Goal: Information Seeking & Learning: Learn about a topic

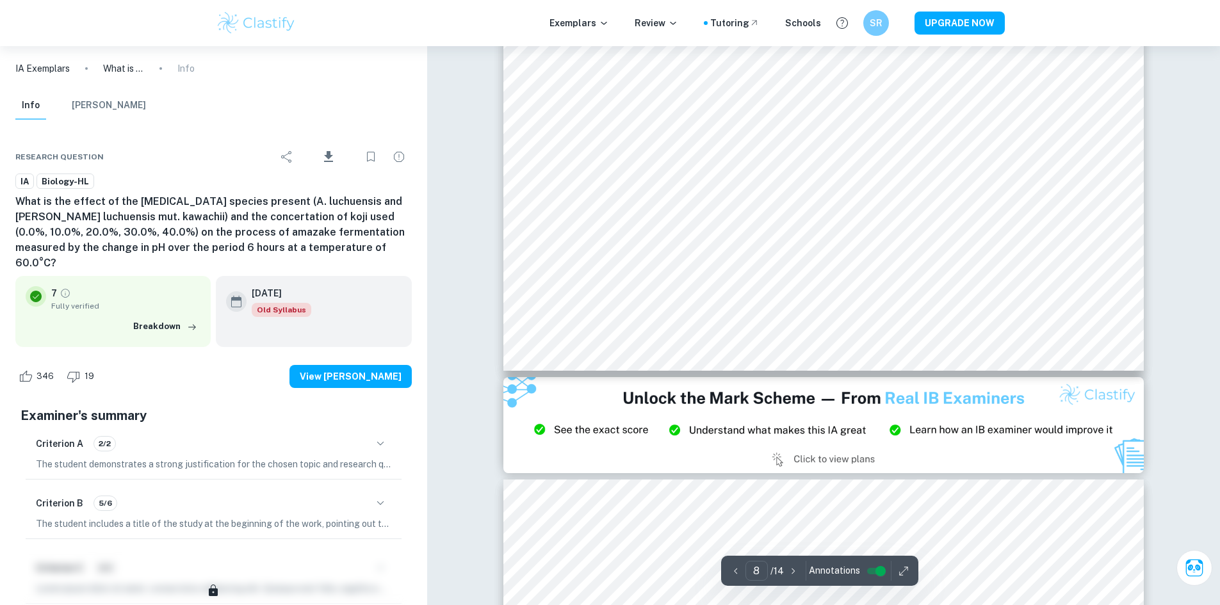
scroll to position [6117, 0]
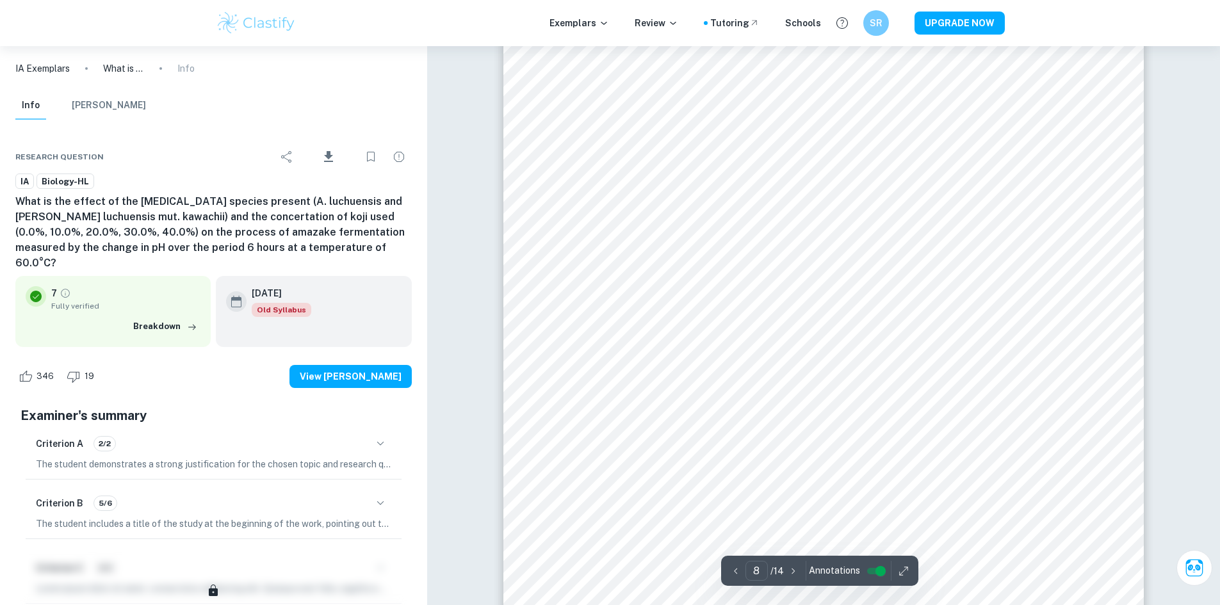
click at [55, 68] on p "IA Exemplars" at bounding box center [42, 68] width 54 height 14
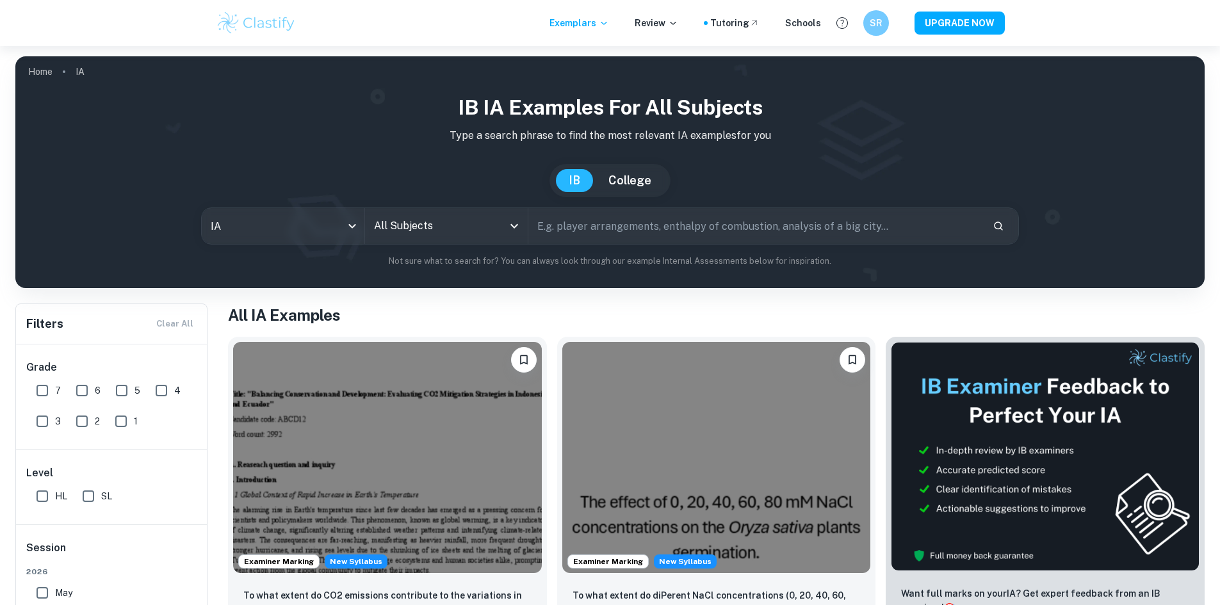
scroll to position [128, 0]
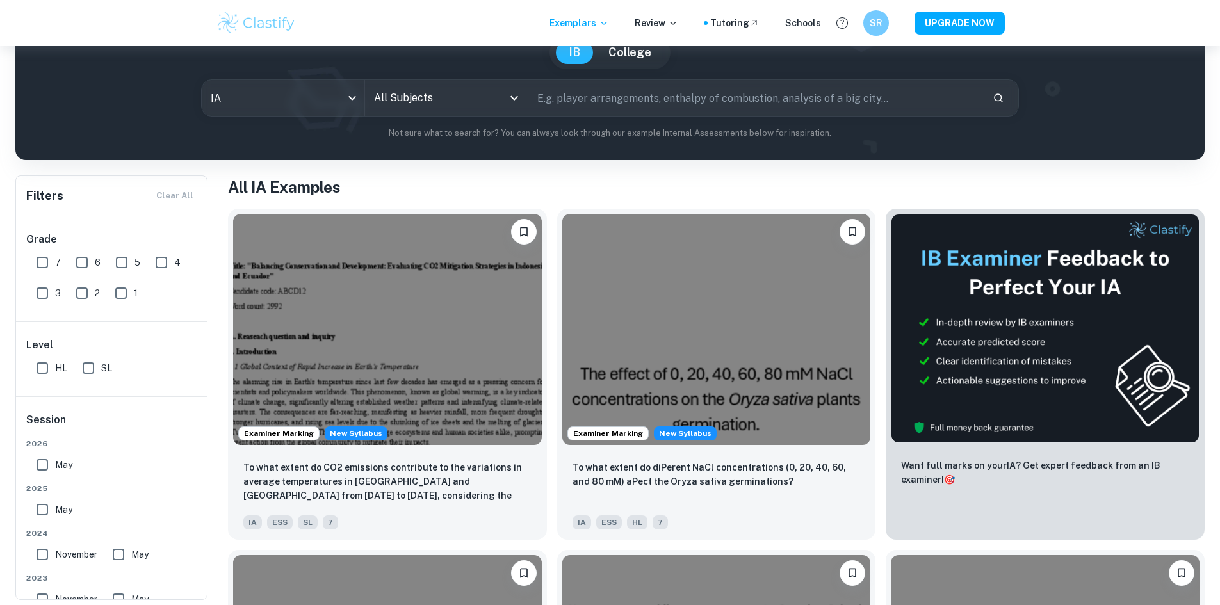
click at [365, 114] on div "All Subjects All Subjects" at bounding box center [446, 98] width 163 height 36
click at [396, 101] on input "All Subjects" at bounding box center [437, 98] width 132 height 24
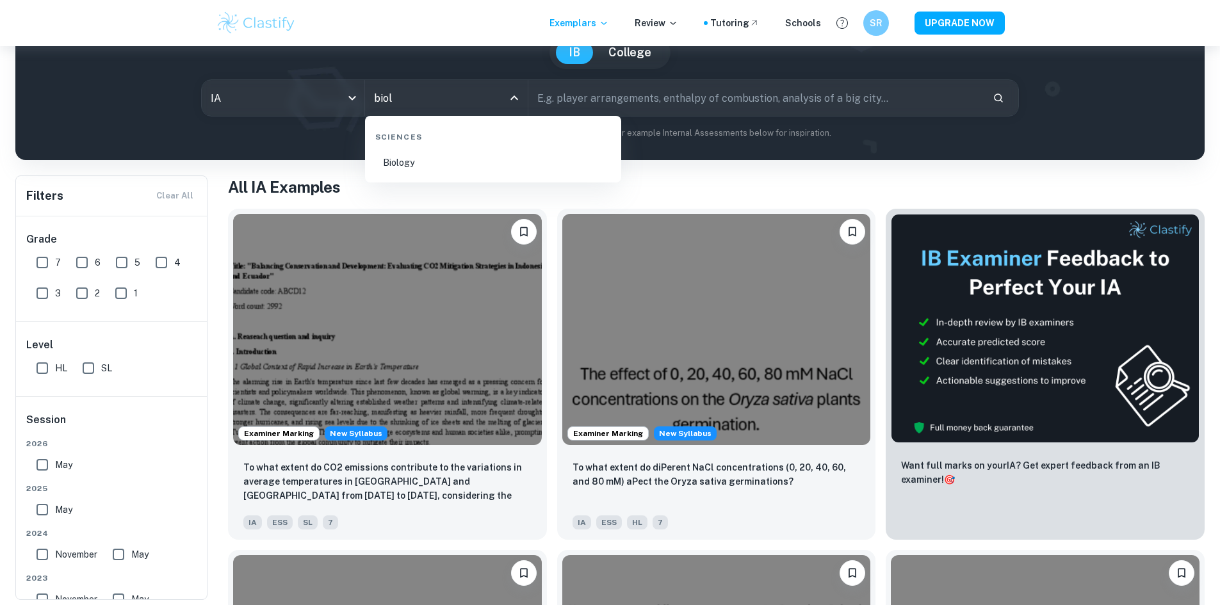
type input "biolo"
click at [470, 154] on li "Biology" at bounding box center [493, 162] width 246 height 29
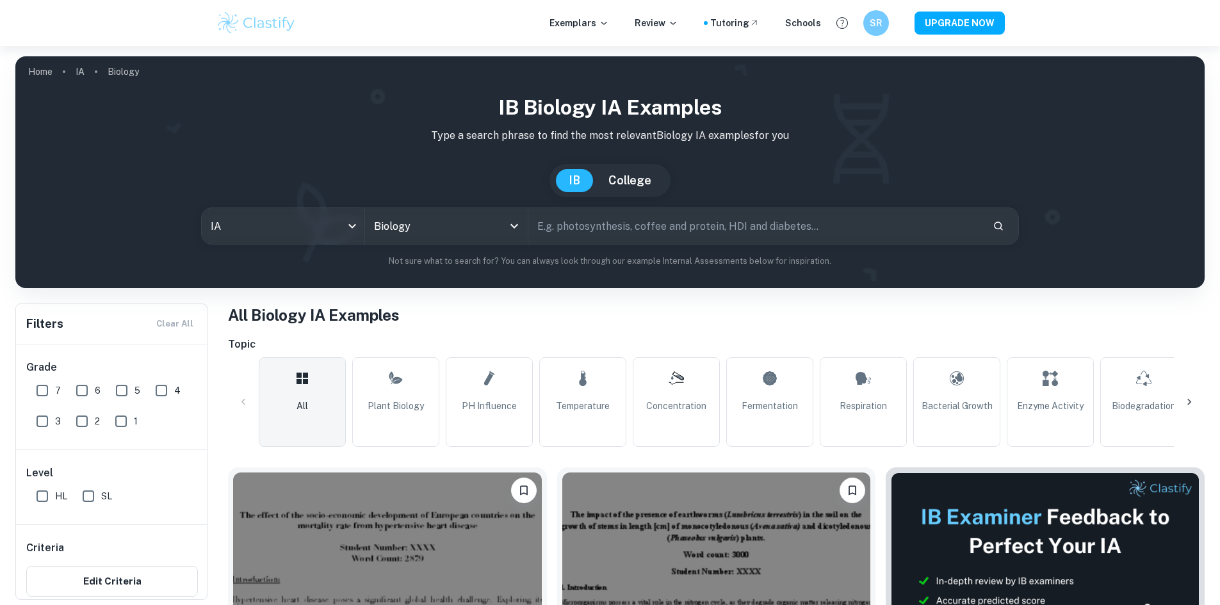
scroll to position [320, 0]
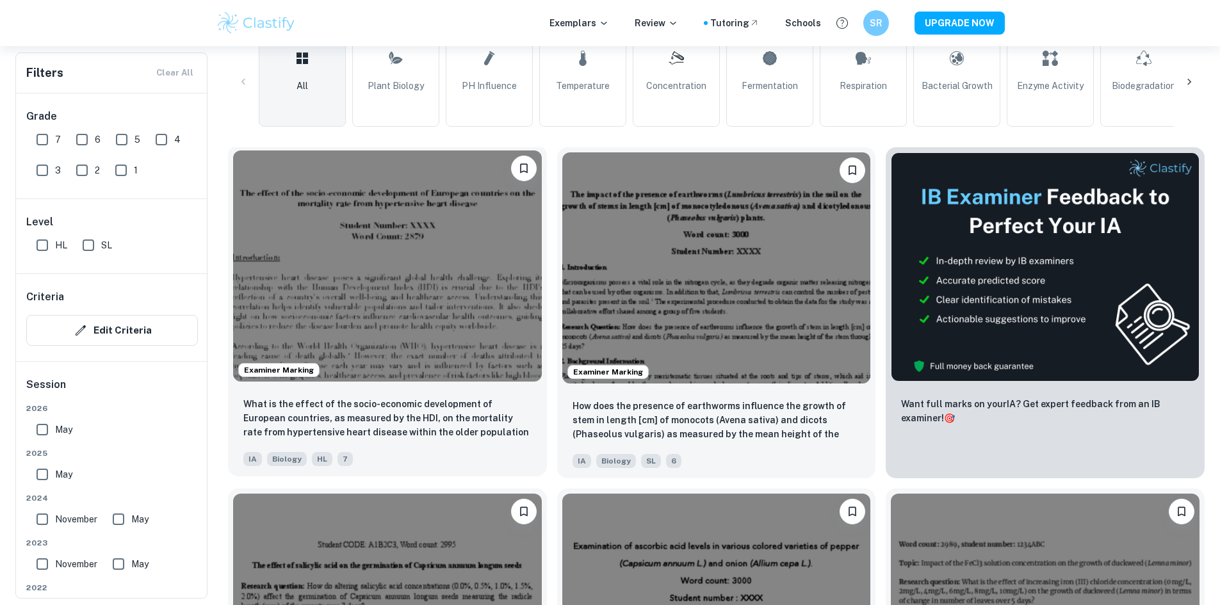
click at [387, 266] on img at bounding box center [387, 265] width 309 height 231
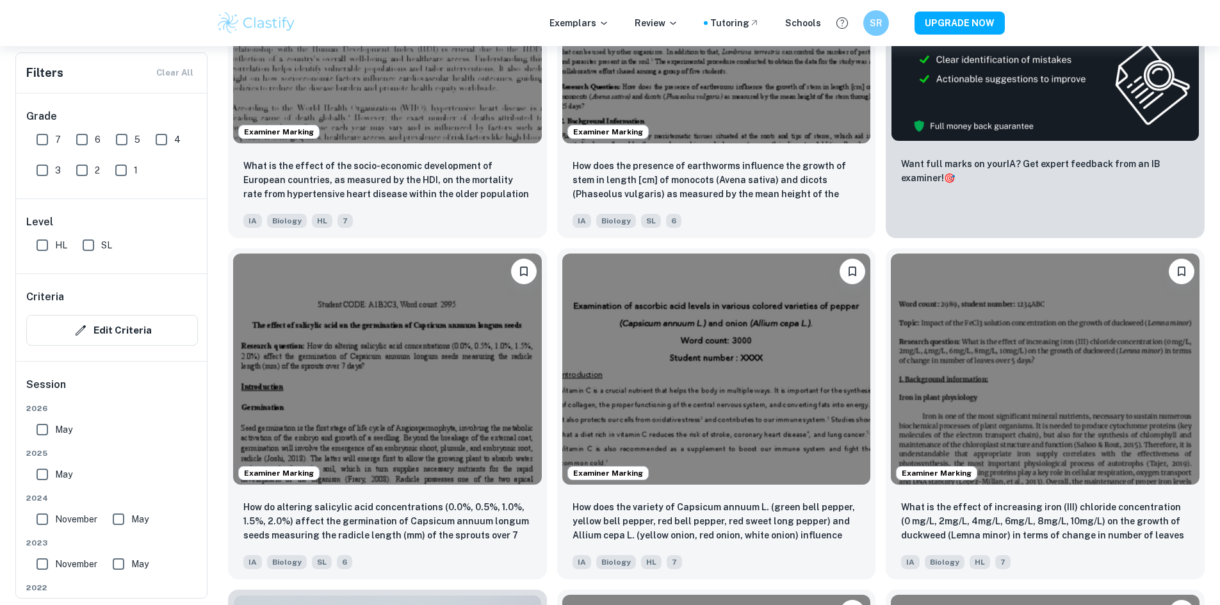
scroll to position [704, 0]
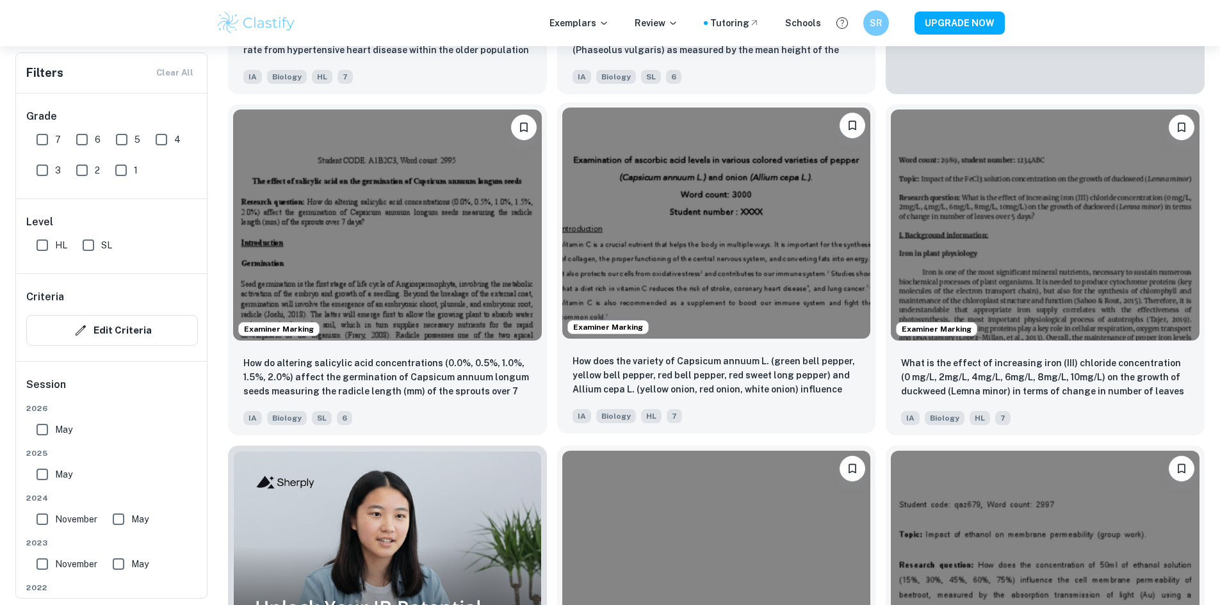
click at [562, 163] on img at bounding box center [716, 223] width 309 height 231
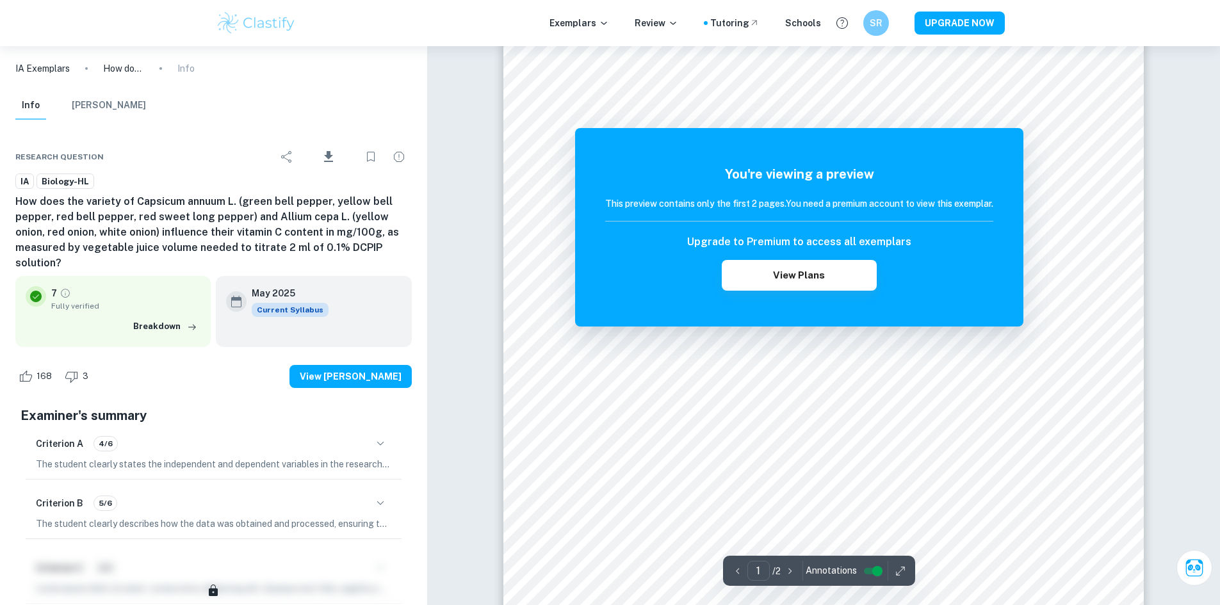
scroll to position [64, 0]
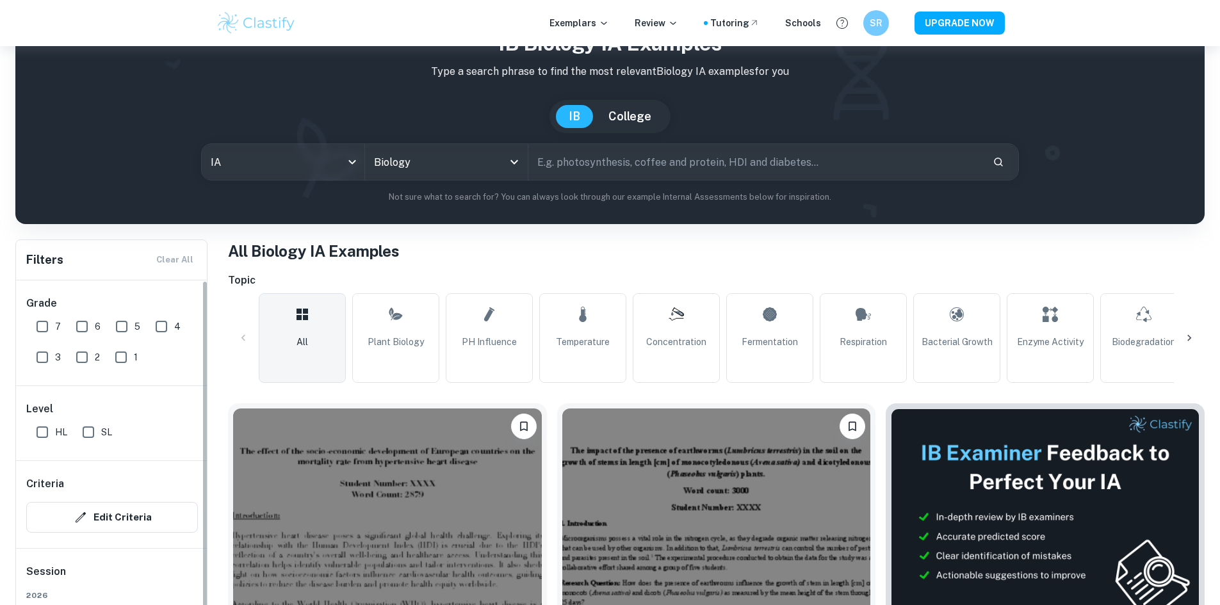
scroll to position [704, 0]
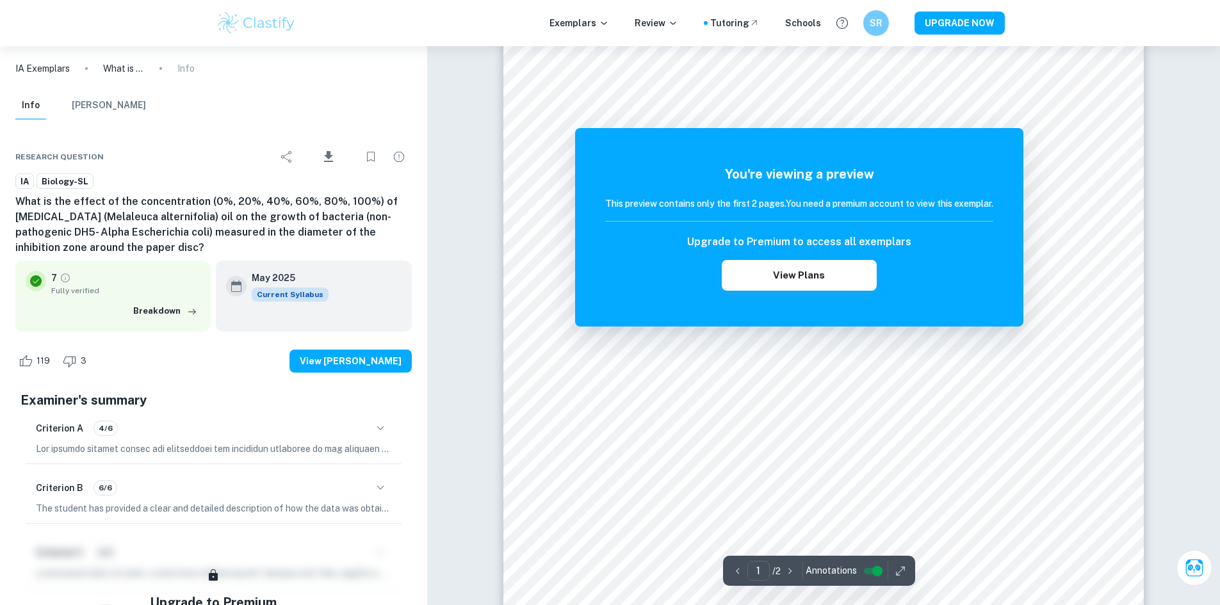
scroll to position [384, 0]
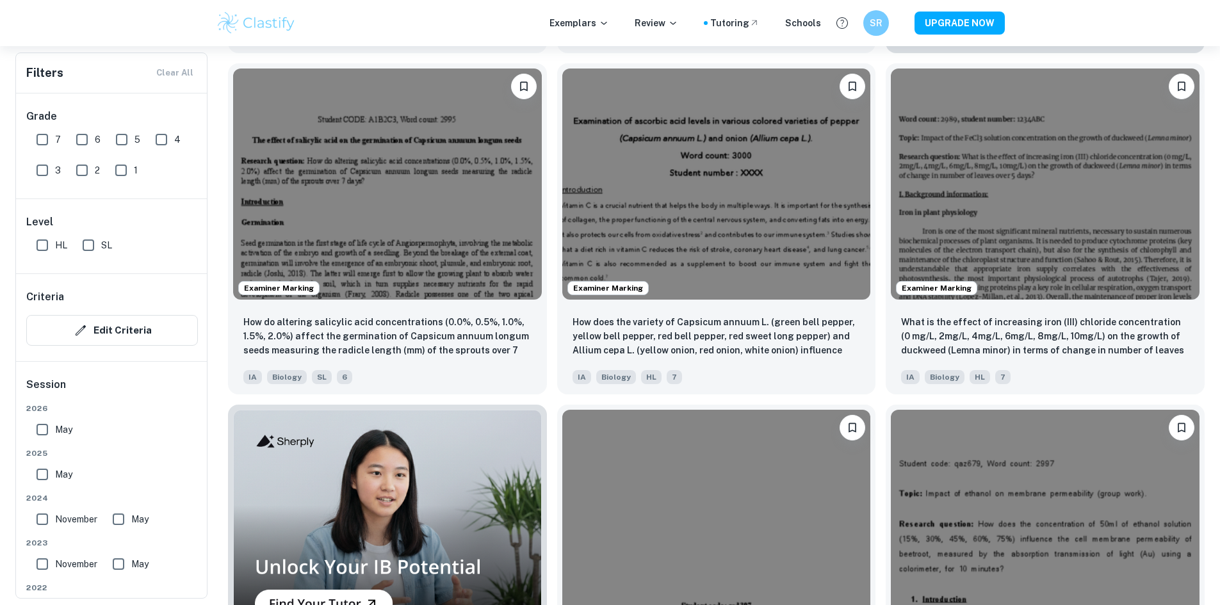
scroll to position [768, 0]
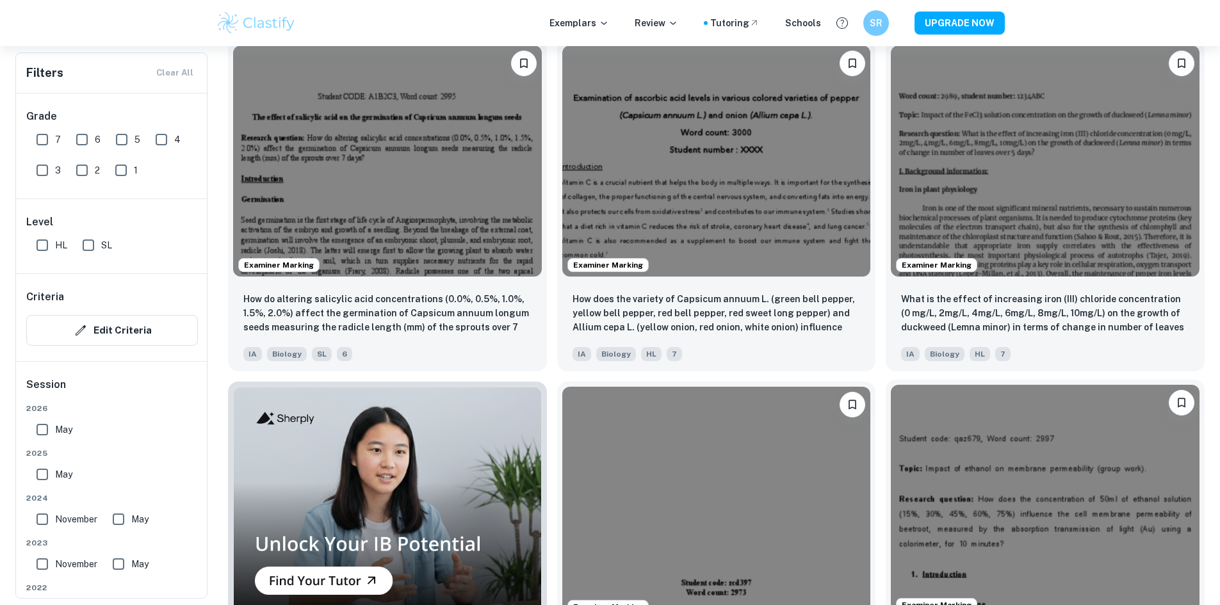
click at [890, 392] on img at bounding box center [1044, 500] width 309 height 231
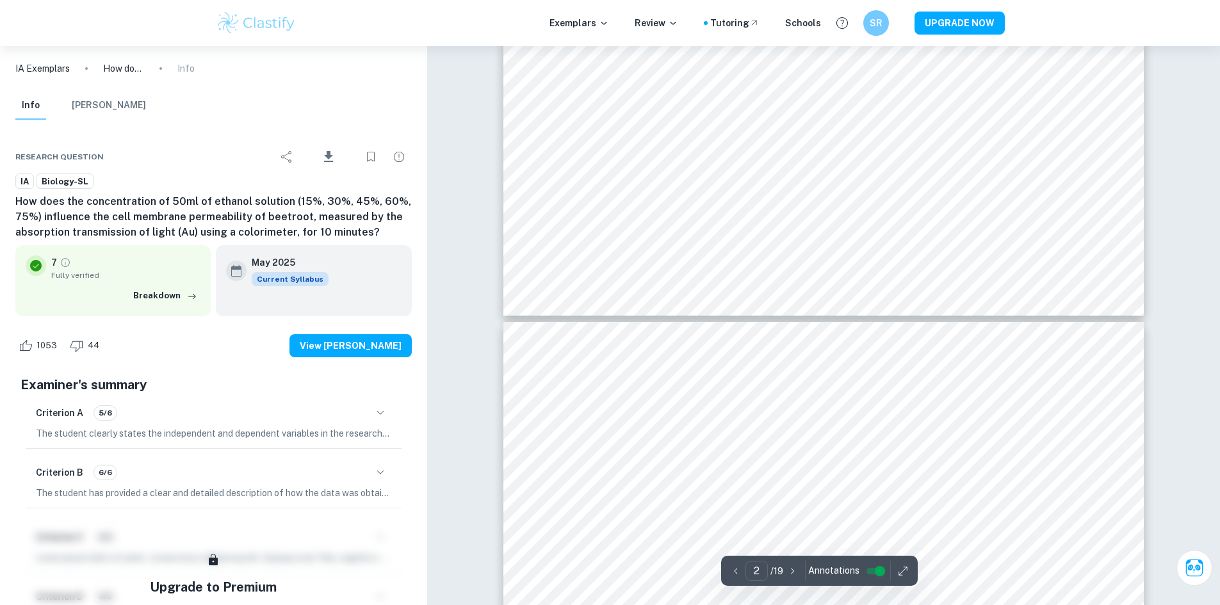
scroll to position [846, 0]
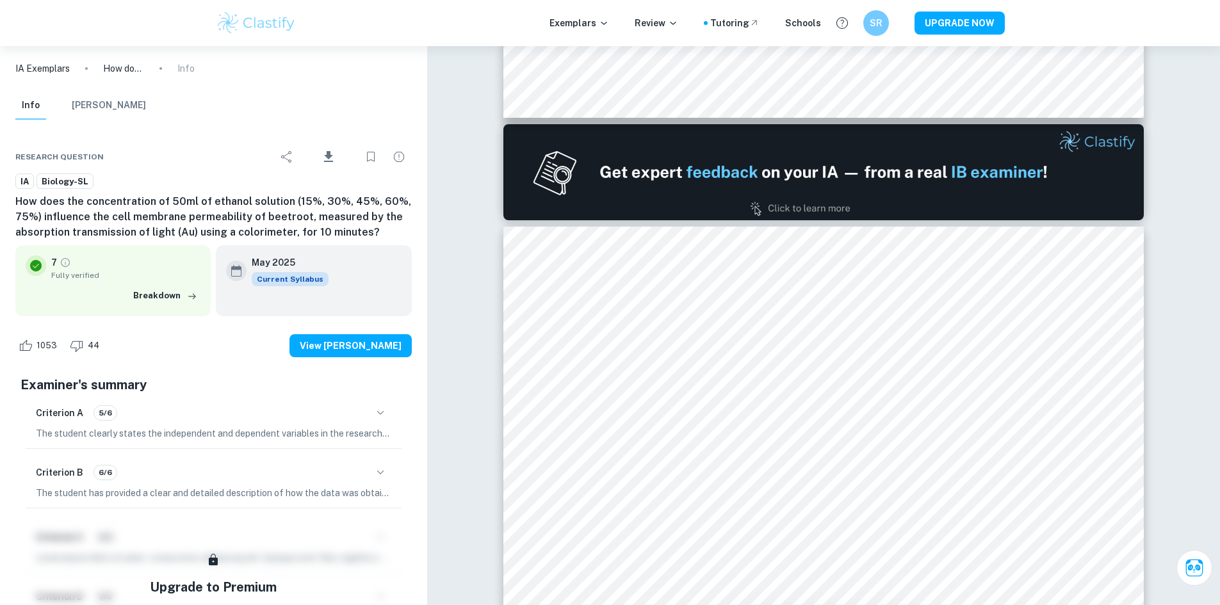
type input "1"
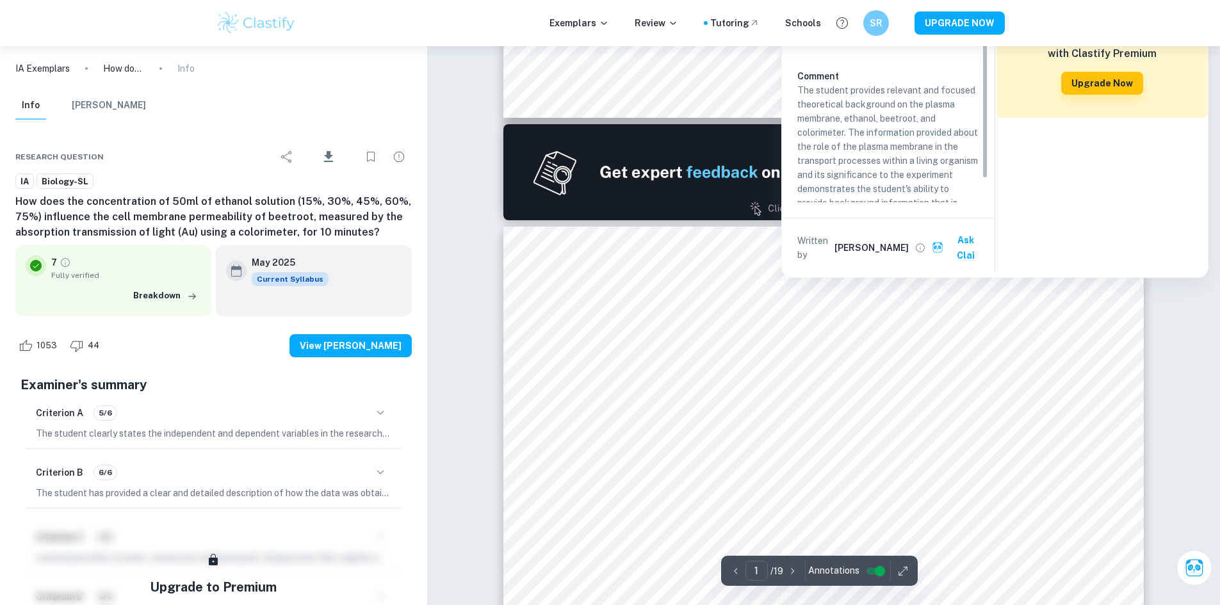
scroll to position [0, 0]
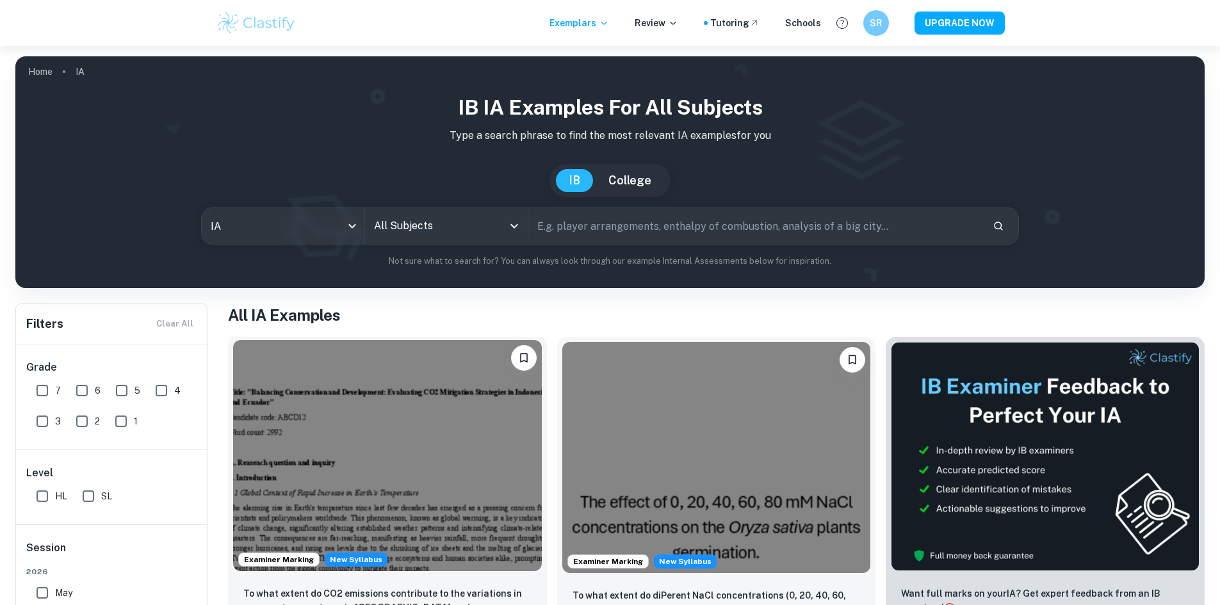
scroll to position [128, 0]
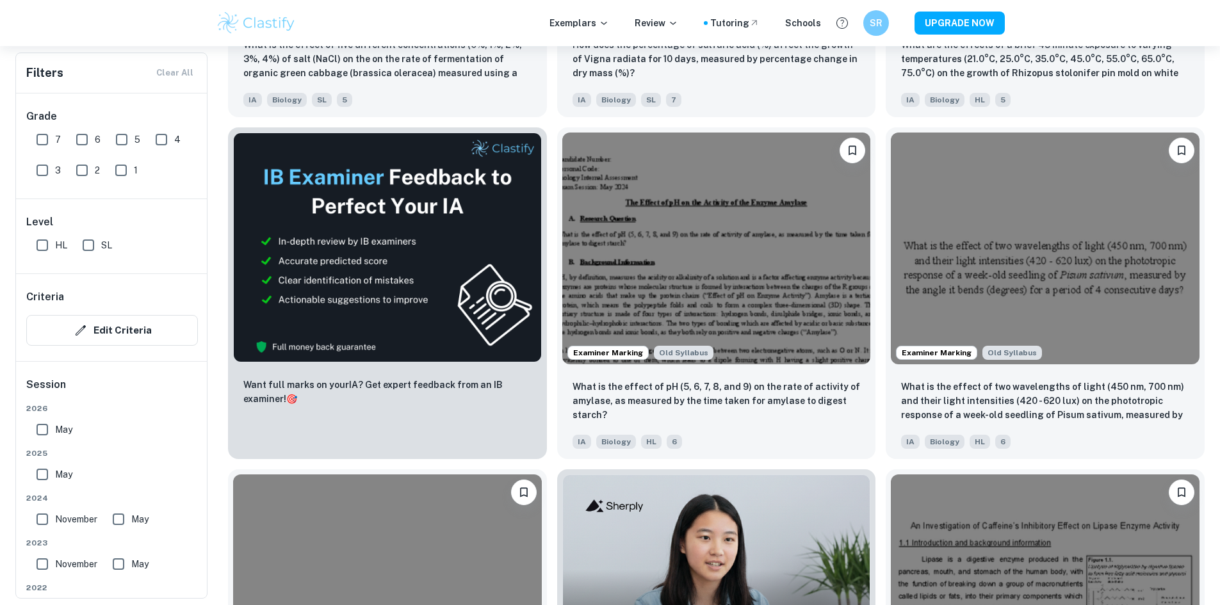
scroll to position [2390, 0]
